Goal: Information Seeking & Learning: Learn about a topic

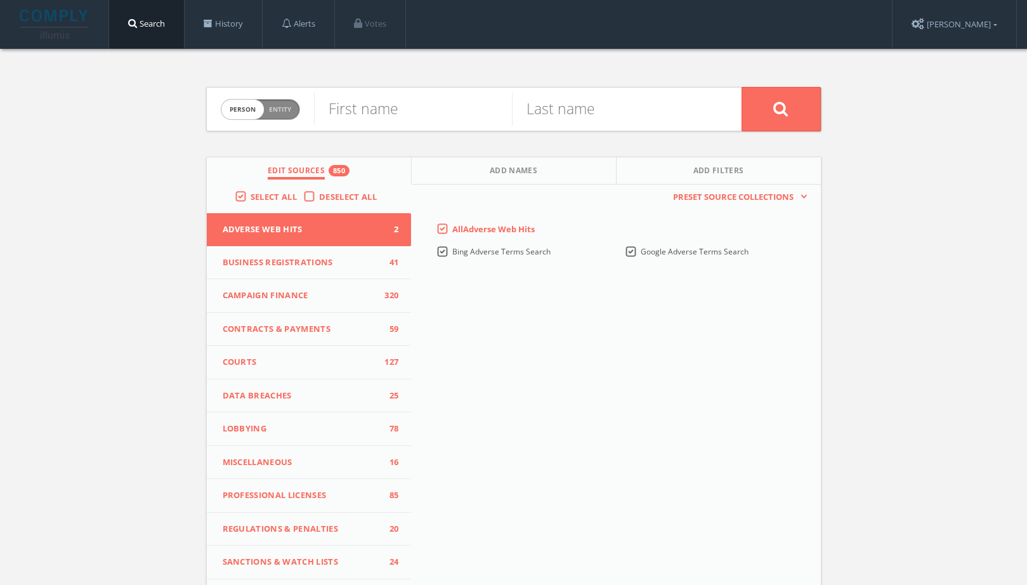
drag, startPoint x: 255, startPoint y: 101, endPoint x: 292, endPoint y: 111, distance: 38.0
click at [255, 101] on span "person" at bounding box center [242, 110] width 42 height 20
checkbox input "true"
paste input "Relativity Space"
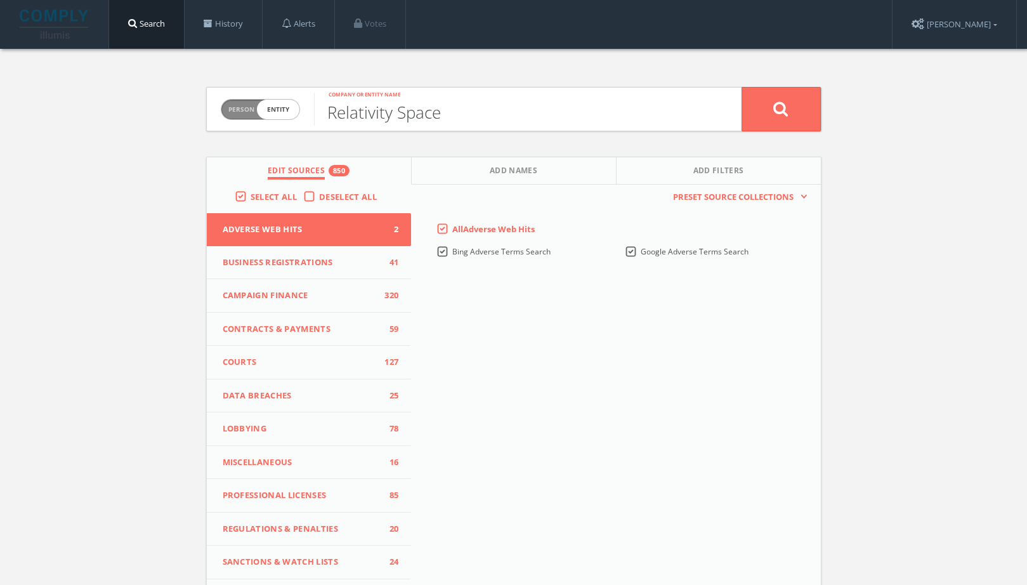
type input "Relativity Space"
click at [763, 125] on button at bounding box center [780, 109] width 79 height 44
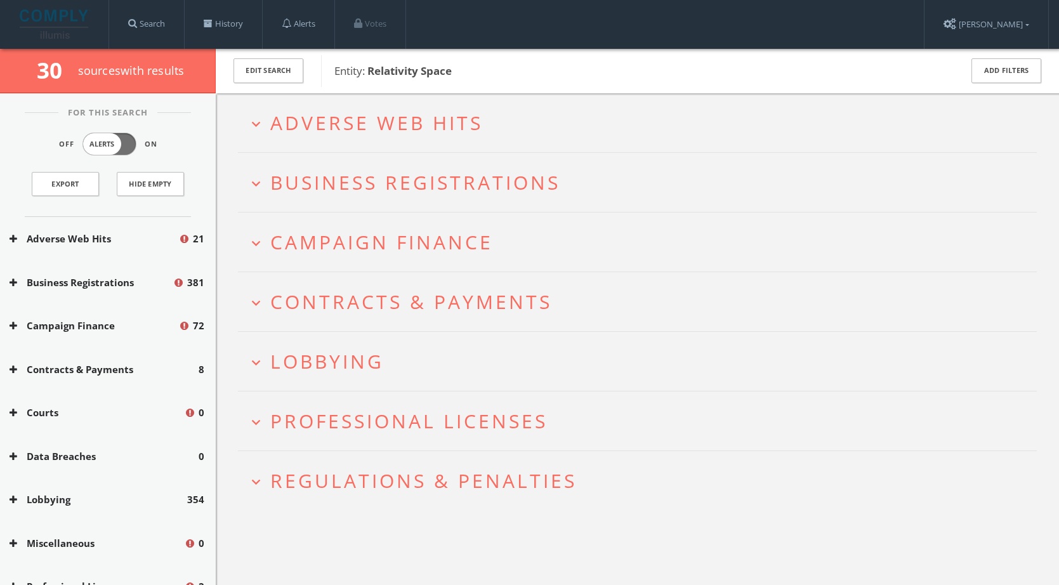
click at [448, 136] on h2 "expand_more Adverse Web Hits" at bounding box center [637, 122] width 798 height 59
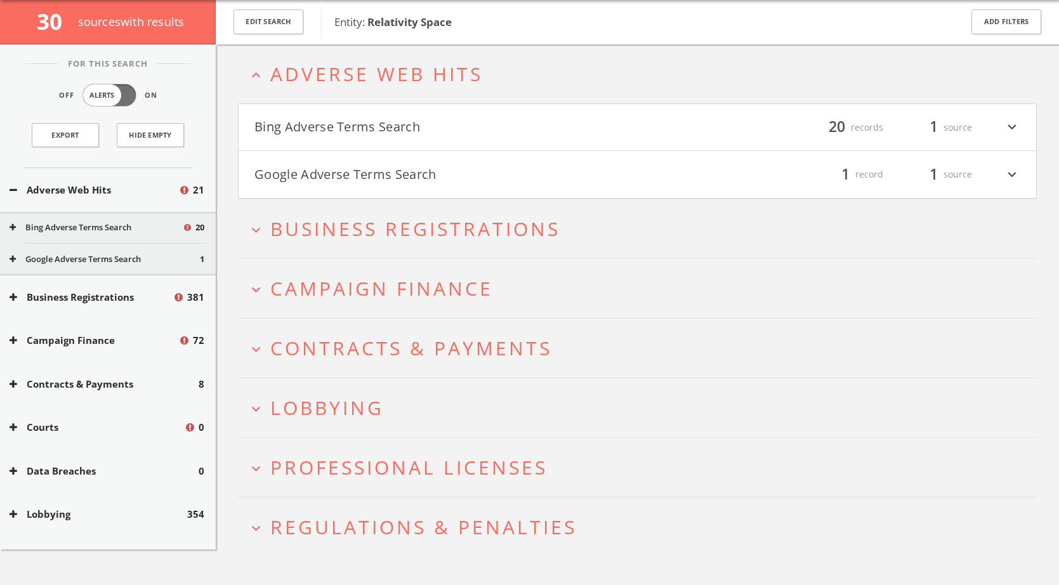
click at [440, 177] on button "Google Adverse Terms Search" at bounding box center [445, 175] width 383 height 22
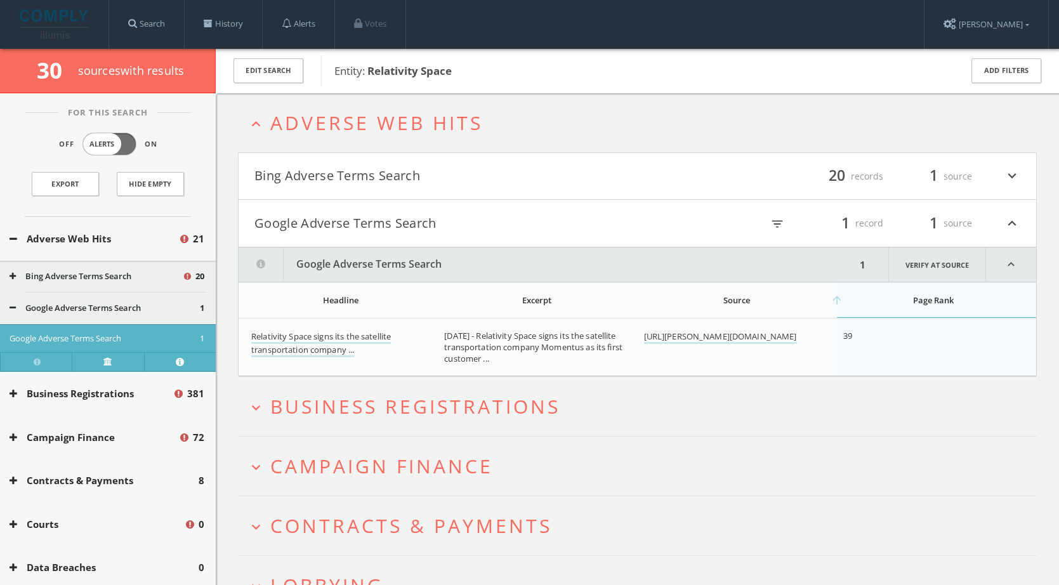
click at [397, 181] on button "Bing Adverse Terms Search" at bounding box center [445, 177] width 383 height 22
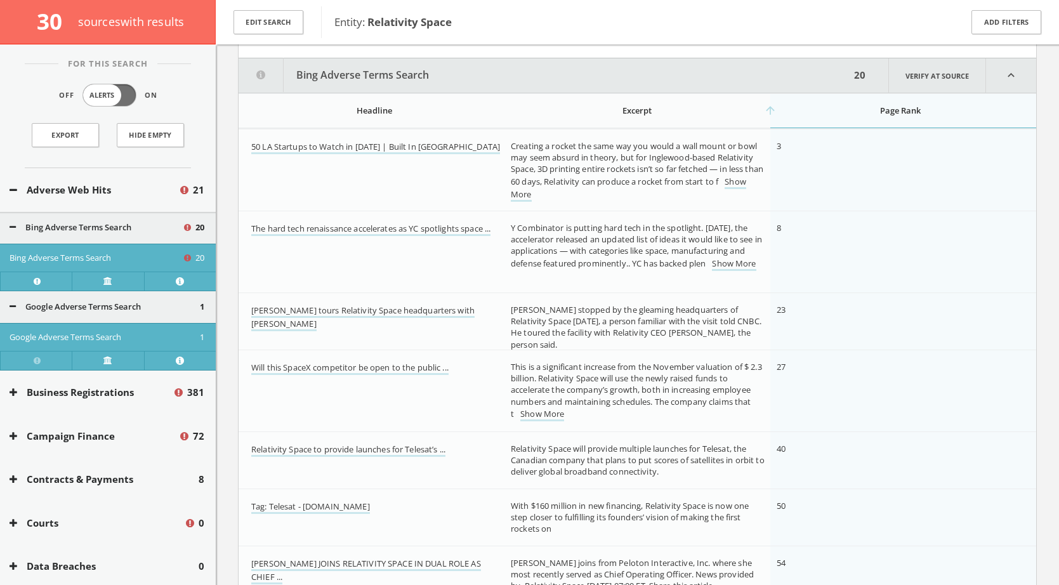
scroll to position [155, 0]
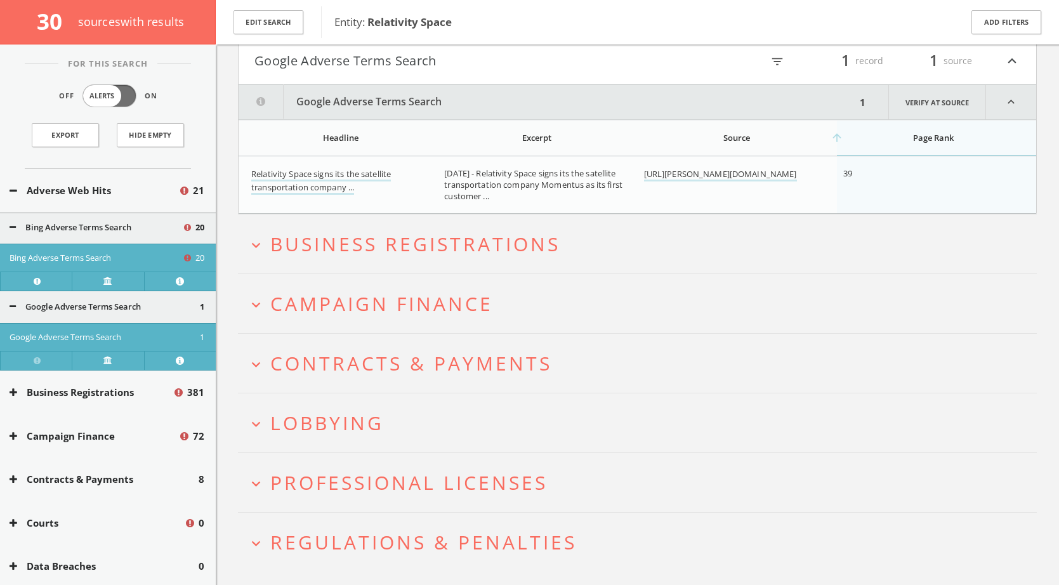
click at [366, 232] on span "Business Registrations" at bounding box center [415, 244] width 290 height 26
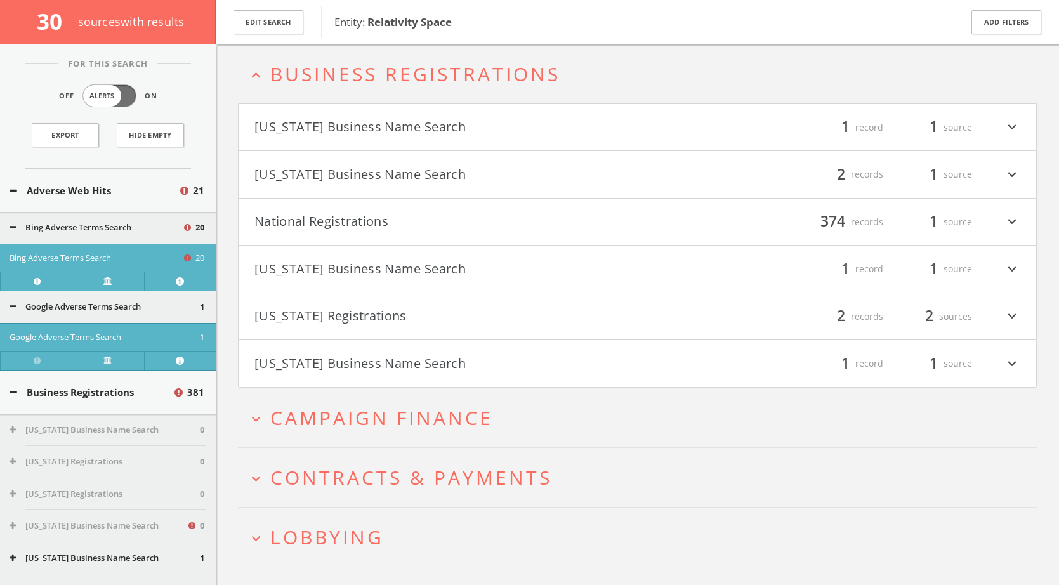
click at [414, 433] on h2 "expand_more Campaign Finance" at bounding box center [637, 417] width 798 height 59
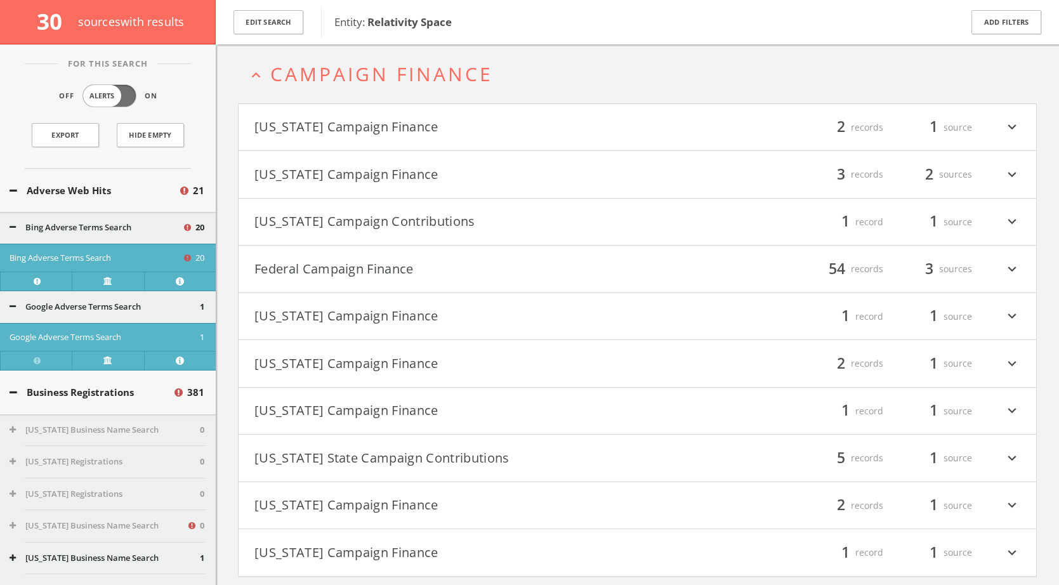
click at [360, 173] on button "[US_STATE] Campaign Finance" at bounding box center [445, 175] width 383 height 22
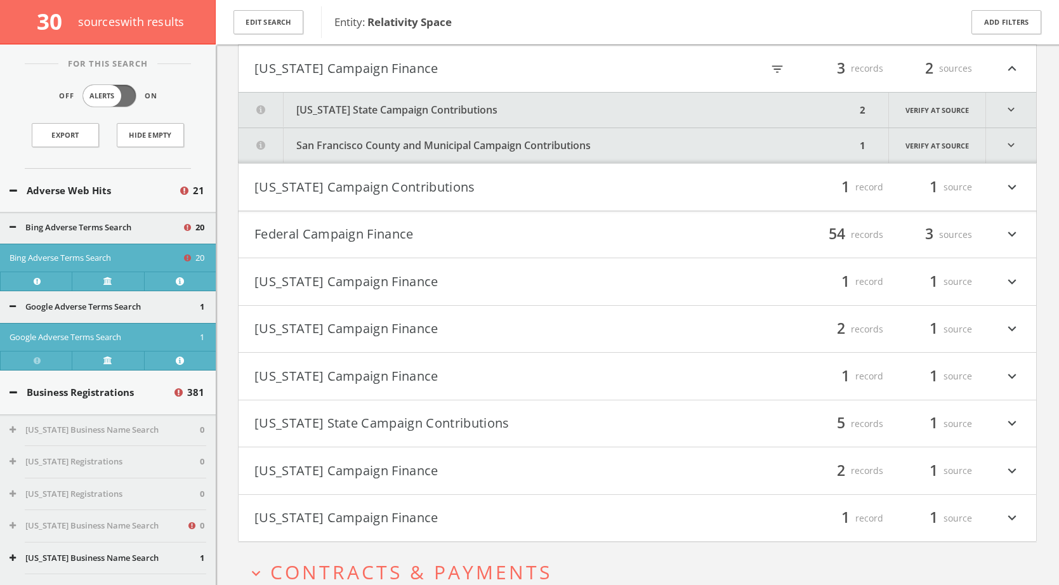
click at [339, 242] on button "Federal Campaign Finance" at bounding box center [445, 235] width 383 height 22
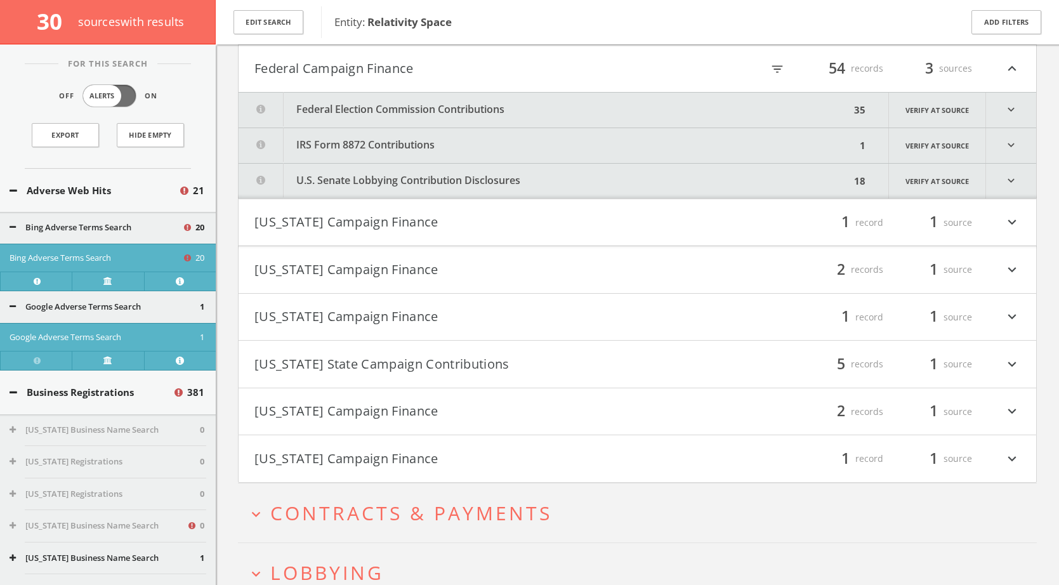
click at [474, 112] on button "Federal Election Commission Contributions" at bounding box center [543, 110] width 611 height 35
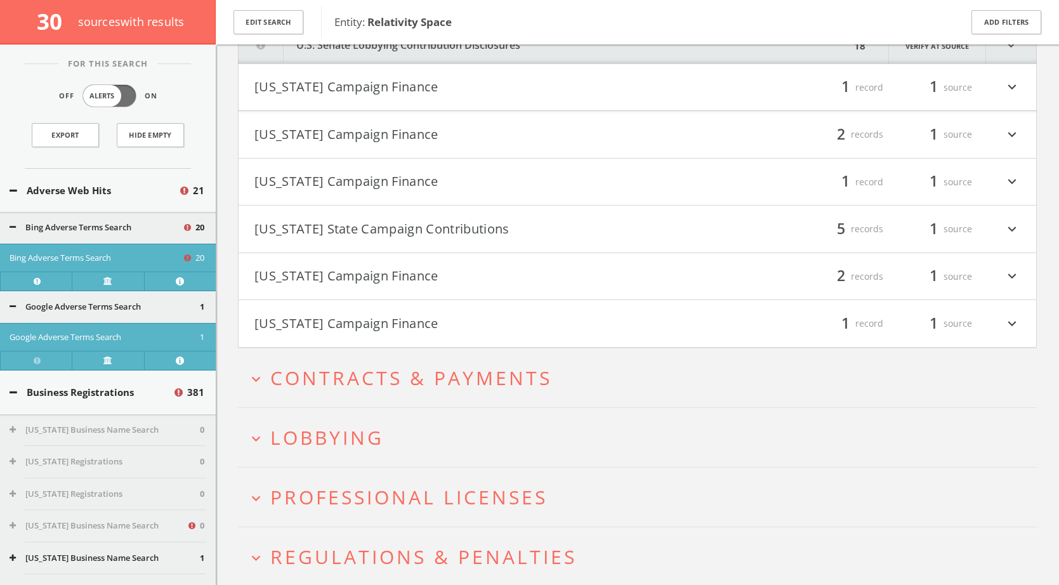
scroll to position [5152, 0]
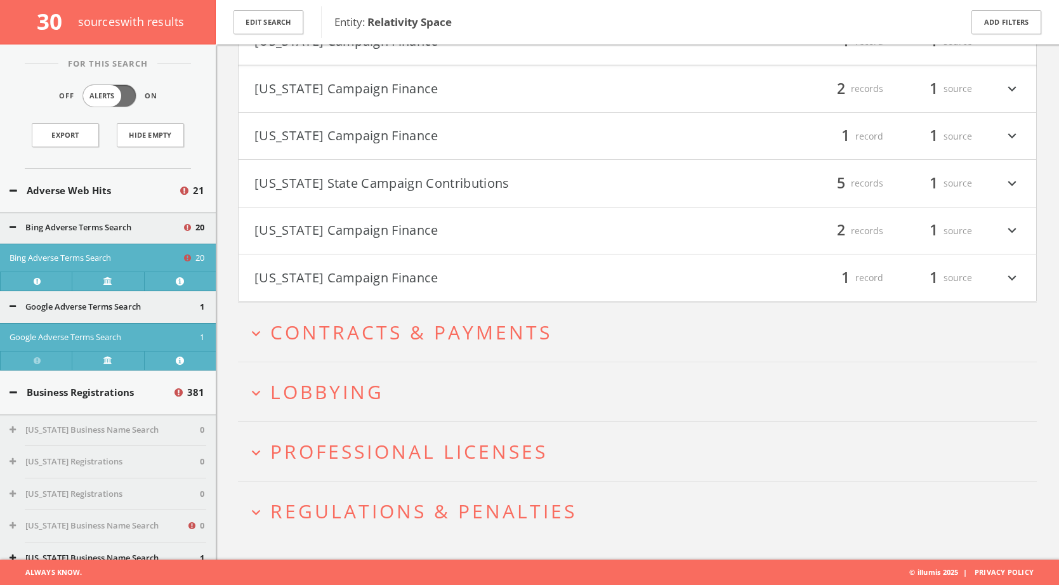
click at [381, 350] on h2 "expand_more Contracts & Payments" at bounding box center [637, 332] width 798 height 59
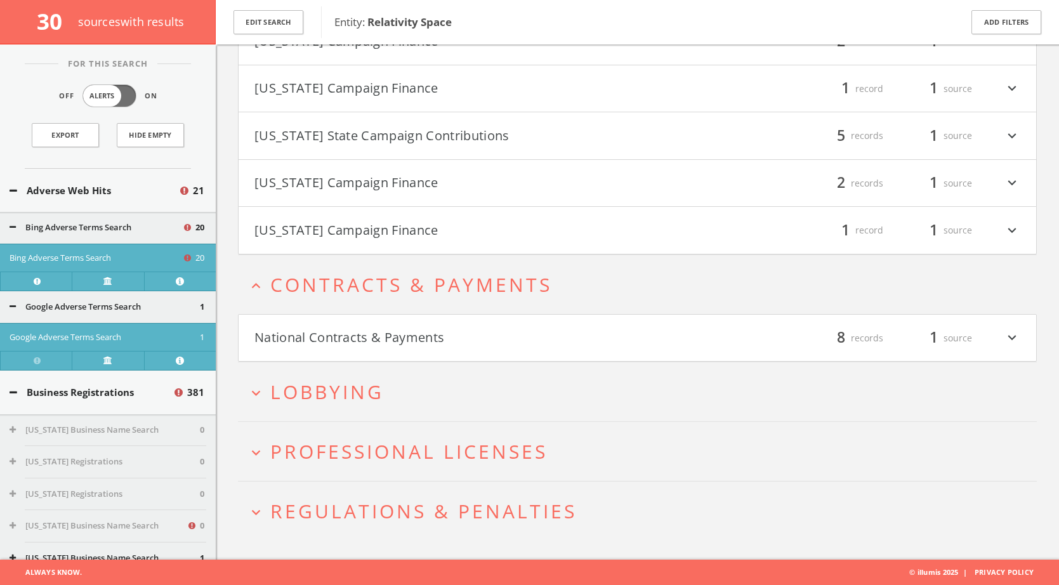
click at [407, 342] on button "National Contracts & Payments" at bounding box center [445, 338] width 383 height 22
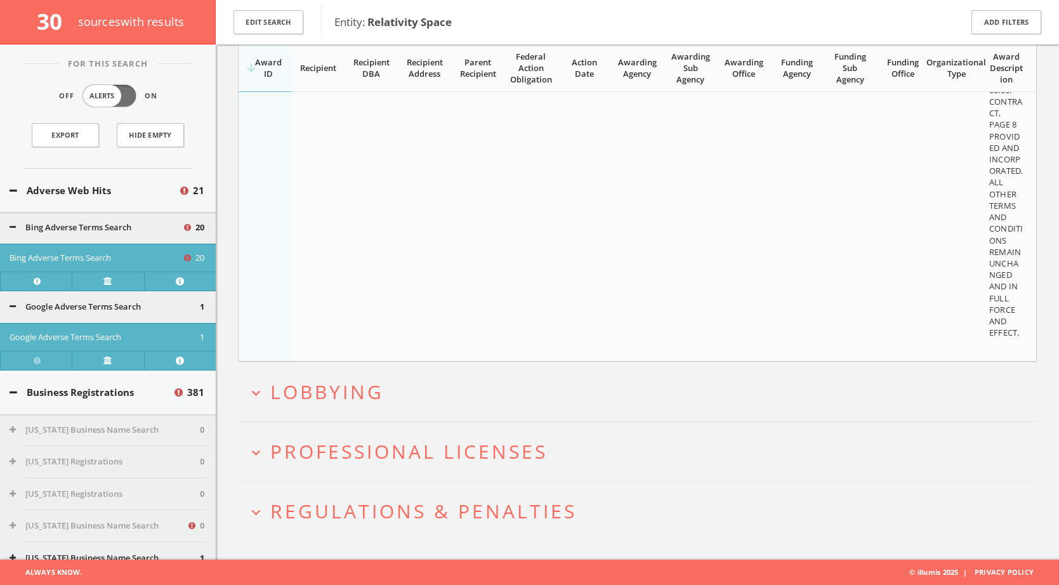
click at [403, 394] on button "expand_more Lobbying" at bounding box center [641, 391] width 789 height 21
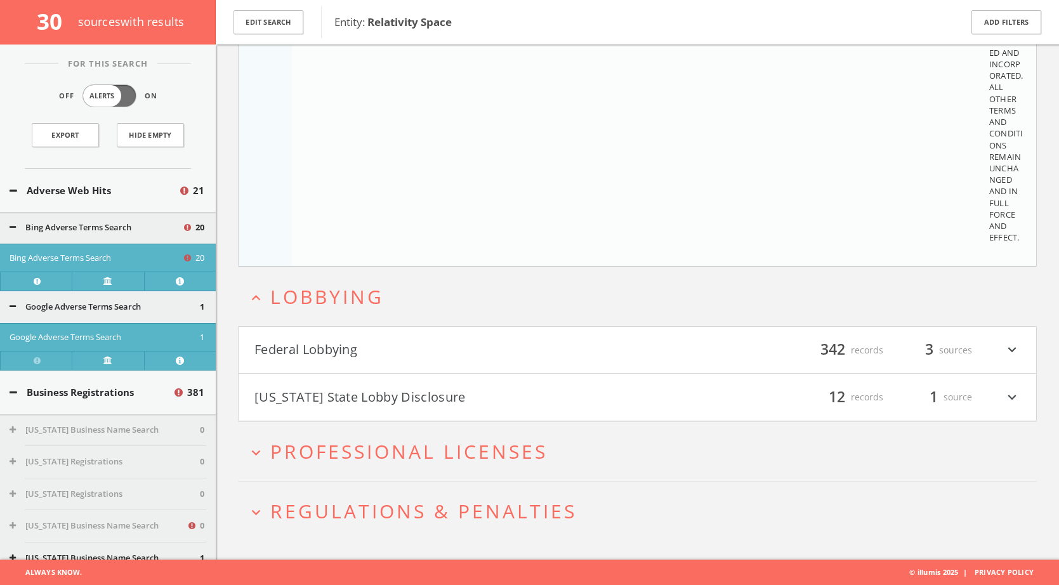
click at [362, 348] on button "Federal Lobbying" at bounding box center [445, 350] width 383 height 22
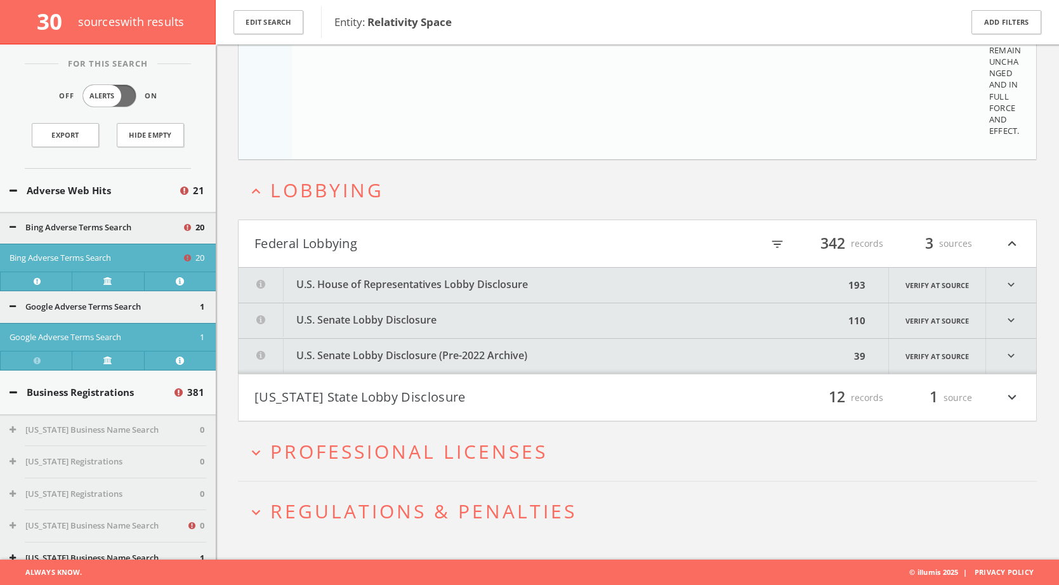
click at [452, 278] on button "U.S. House of Representatives Lobby Disclosure" at bounding box center [541, 285] width 606 height 35
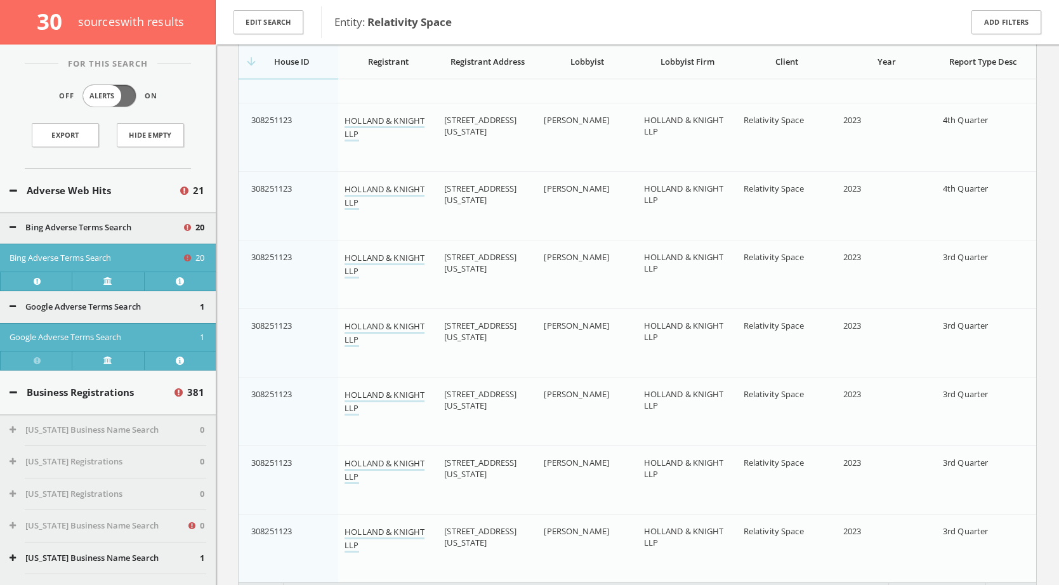
scroll to position [19548, 0]
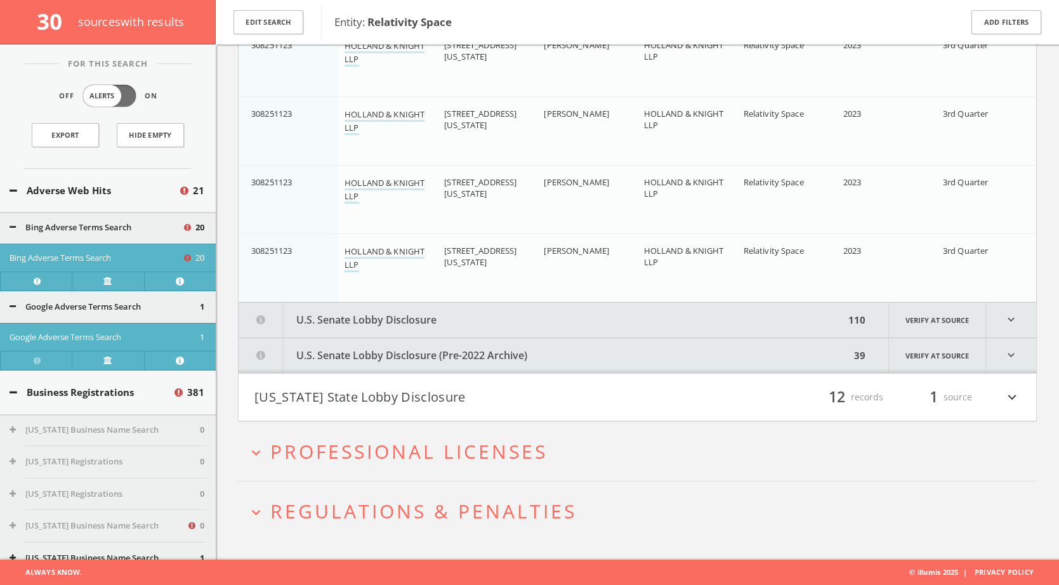
click at [426, 389] on button "[US_STATE] State Lobby Disclosure" at bounding box center [445, 397] width 383 height 22
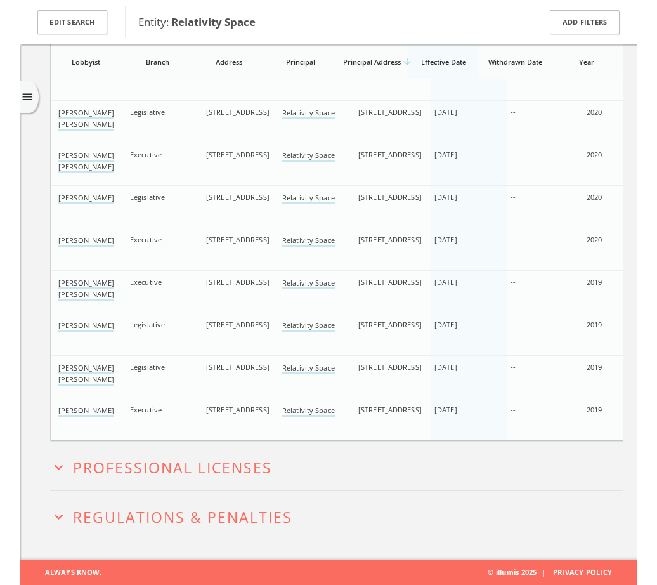
scroll to position [18791, 0]
